Goal: Check status: Check status

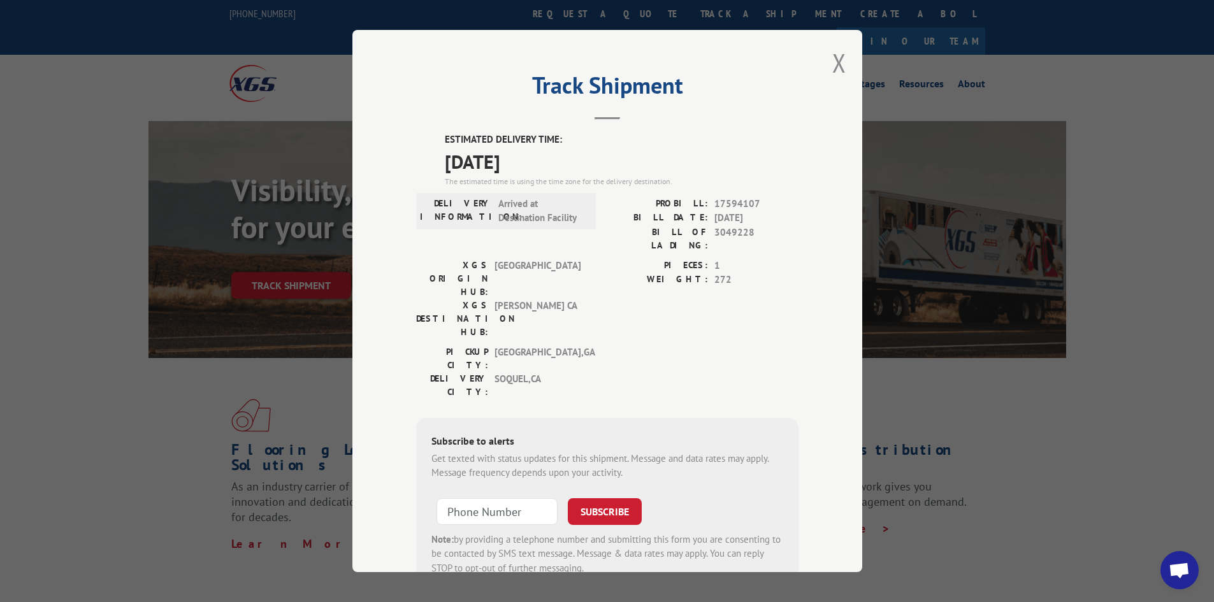
click at [813, 67] on div "Track Shipment ESTIMATED DELIVERY TIME: [DATE] The estimated time is using the …" at bounding box center [608, 301] width 510 height 542
click at [835, 66] on button "Close modal" at bounding box center [840, 63] width 14 height 34
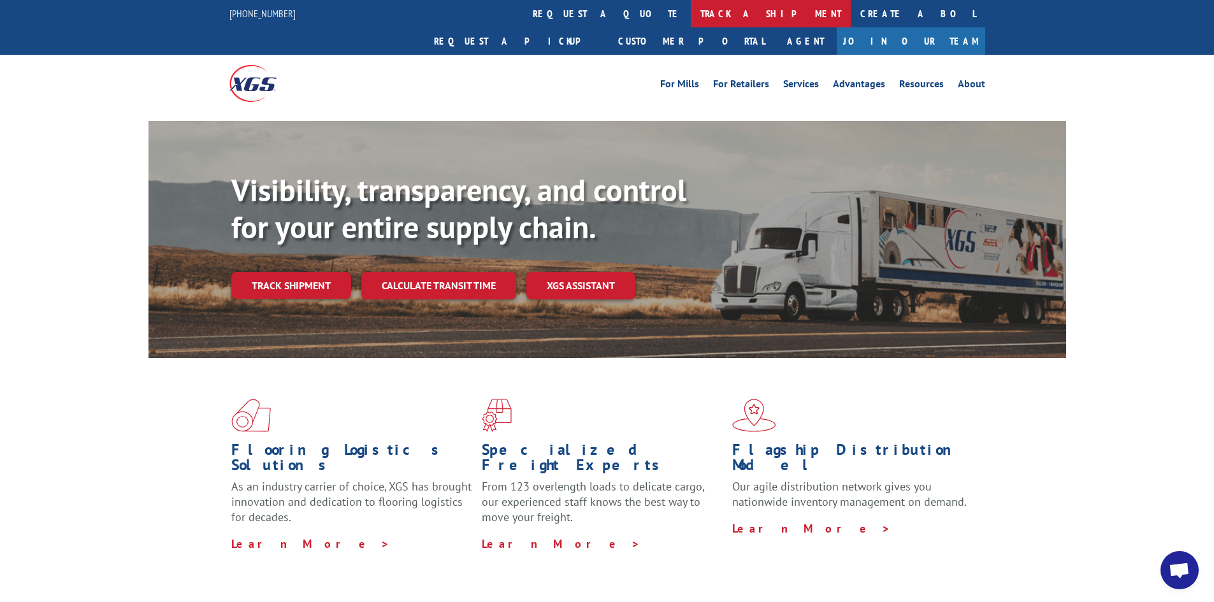
click at [691, 22] on link "track a shipment" at bounding box center [771, 13] width 160 height 27
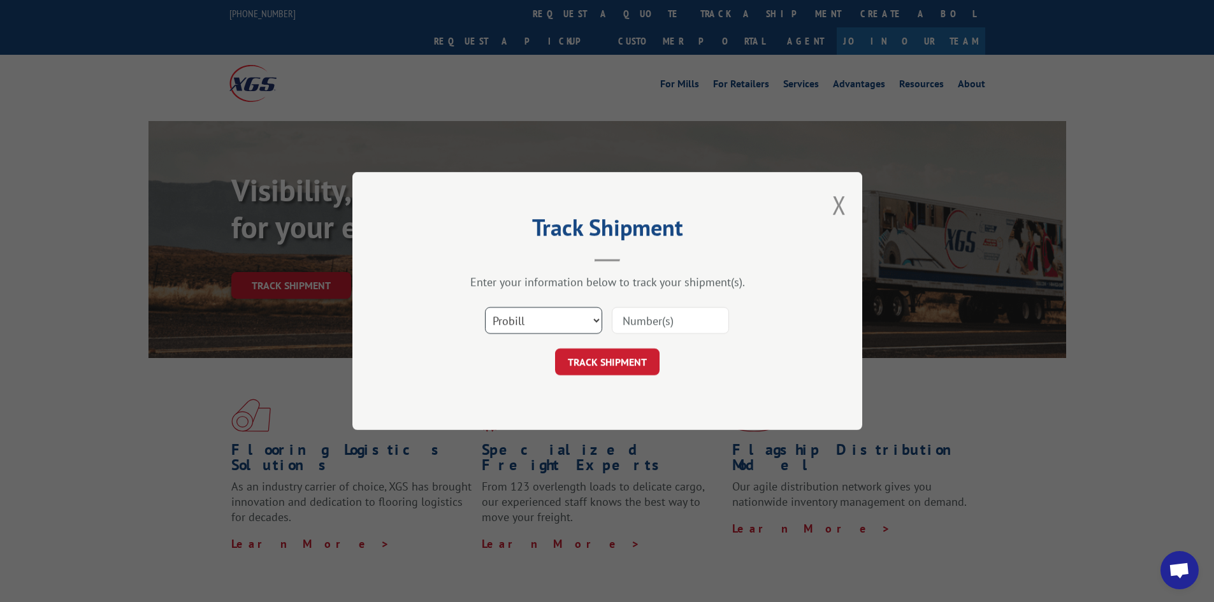
click at [539, 320] on select "Select category... Probill BOL PO" at bounding box center [543, 320] width 117 height 27
select select "bol"
click at [485, 307] on select "Select category... Probill BOL PO" at bounding box center [543, 320] width 117 height 27
click at [648, 350] on button "TRACK SHIPMENT" at bounding box center [607, 362] width 105 height 27
click at [650, 311] on input at bounding box center [670, 320] width 117 height 27
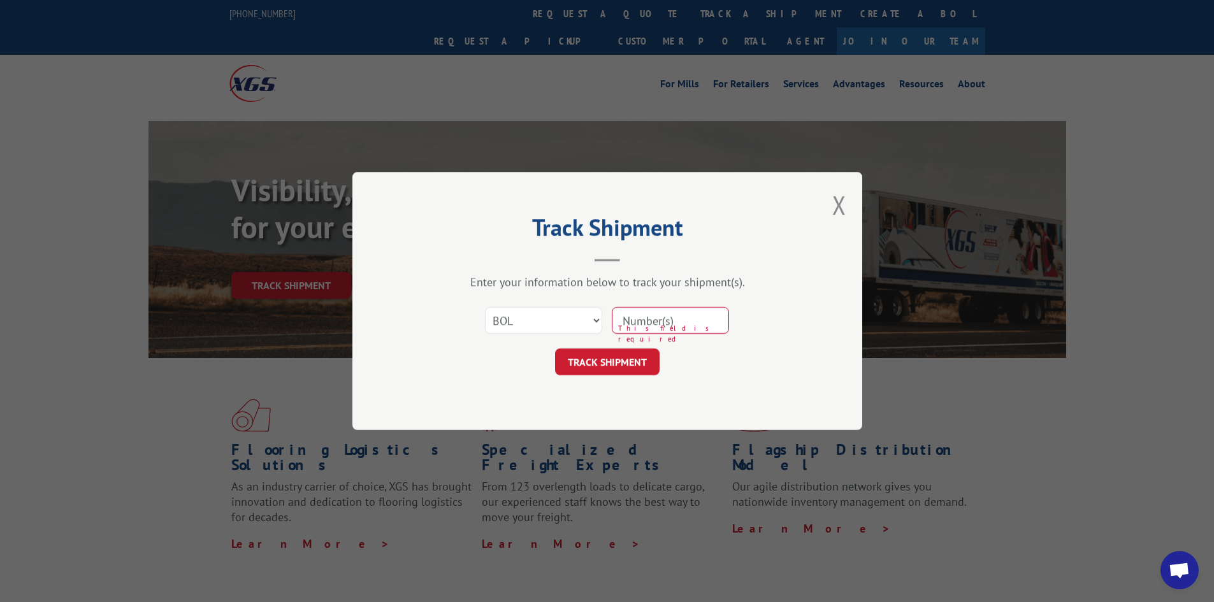
paste input "3048819"
type input "3048819"
click at [607, 361] on button "TRACK SHIPMENT" at bounding box center [607, 362] width 105 height 27
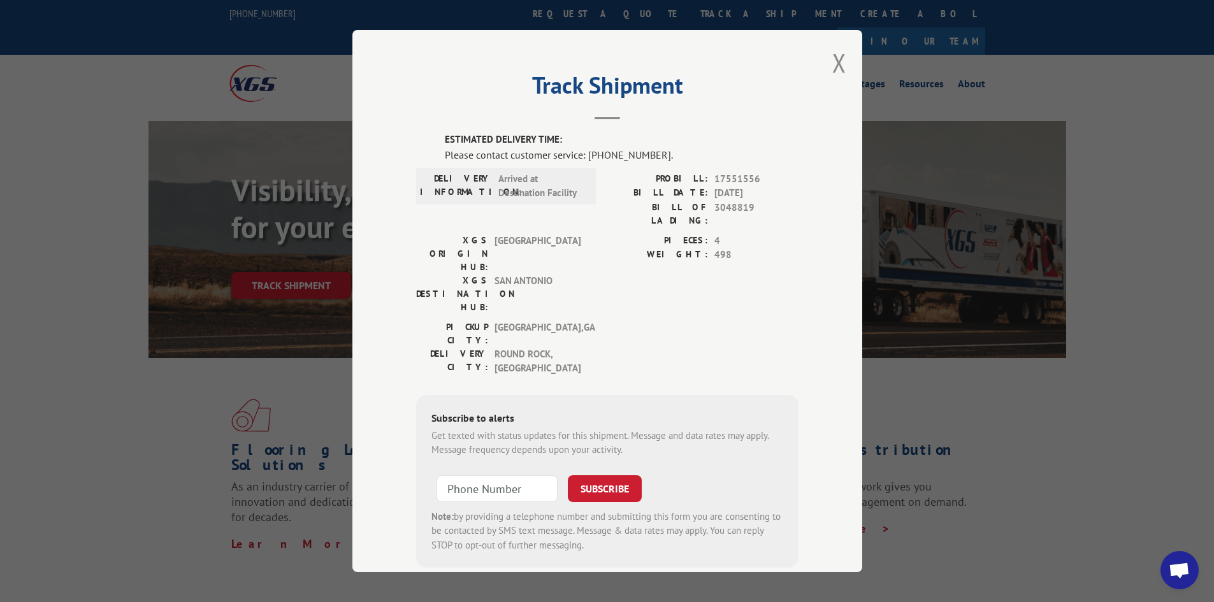
click at [741, 175] on span "17551556" at bounding box center [757, 179] width 84 height 15
copy span "17551556"
click at [841, 59] on button "Close modal" at bounding box center [840, 63] width 14 height 34
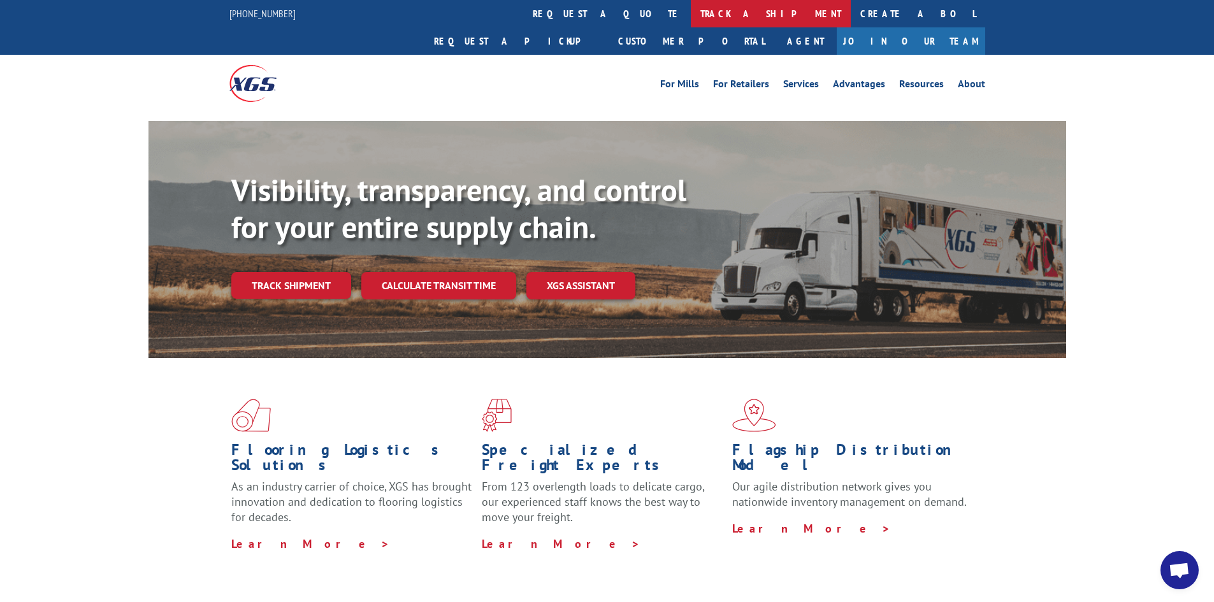
click at [691, 15] on link "track a shipment" at bounding box center [771, 13] width 160 height 27
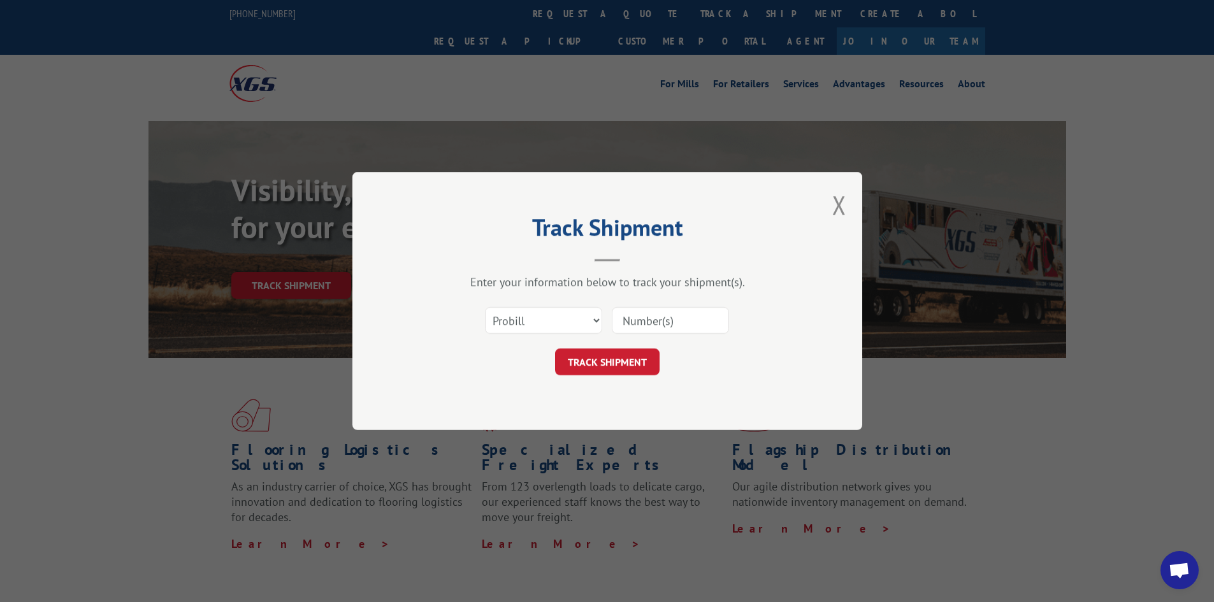
click at [650, 323] on input at bounding box center [670, 320] width 117 height 27
paste input "17551556"
type input "17551556"
click at [623, 356] on button "TRACK SHIPMENT" at bounding box center [607, 362] width 105 height 27
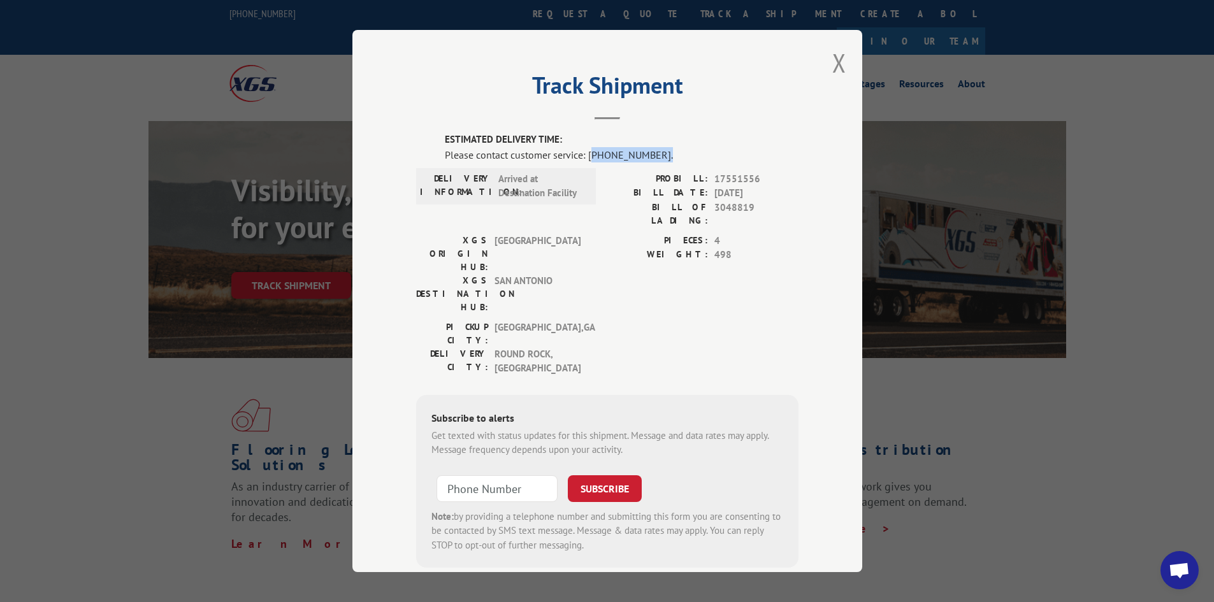
drag, startPoint x: 655, startPoint y: 152, endPoint x: 587, endPoint y: 157, distance: 68.4
click at [587, 157] on div "Please contact customer service: [PHONE_NUMBER]." at bounding box center [622, 154] width 354 height 15
copy div "844) 947-7447."
click at [780, 177] on span "17551556" at bounding box center [757, 179] width 84 height 15
click at [726, 178] on span "17551556" at bounding box center [757, 179] width 84 height 15
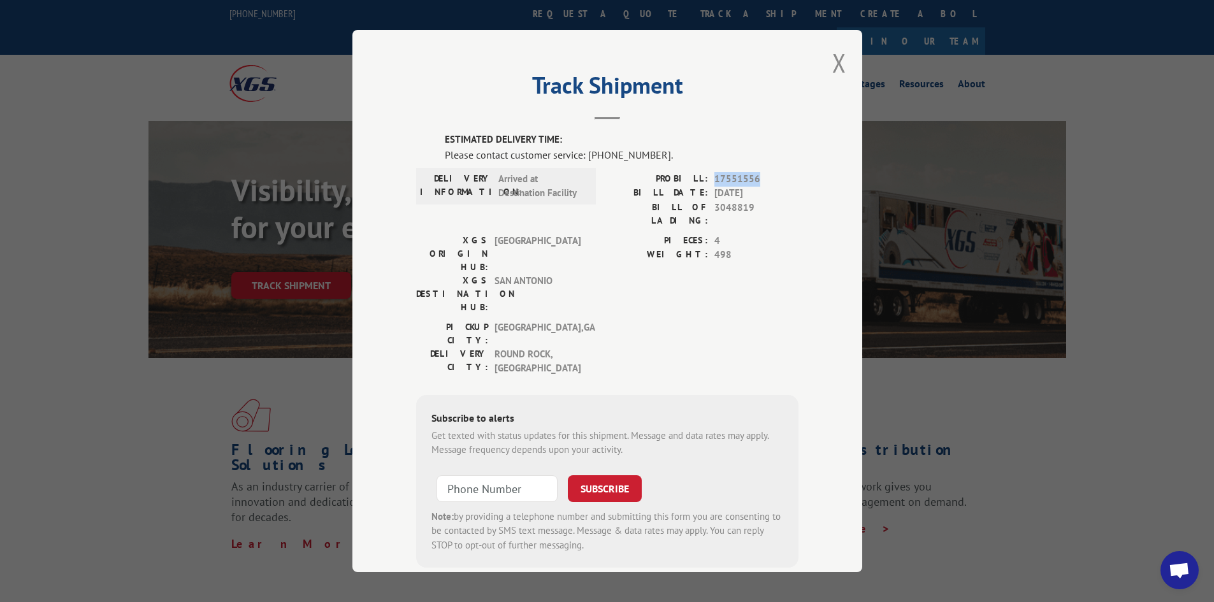
click at [726, 178] on span "17551556" at bounding box center [757, 179] width 84 height 15
copy span "17551556"
